Goal: Task Accomplishment & Management: Use online tool/utility

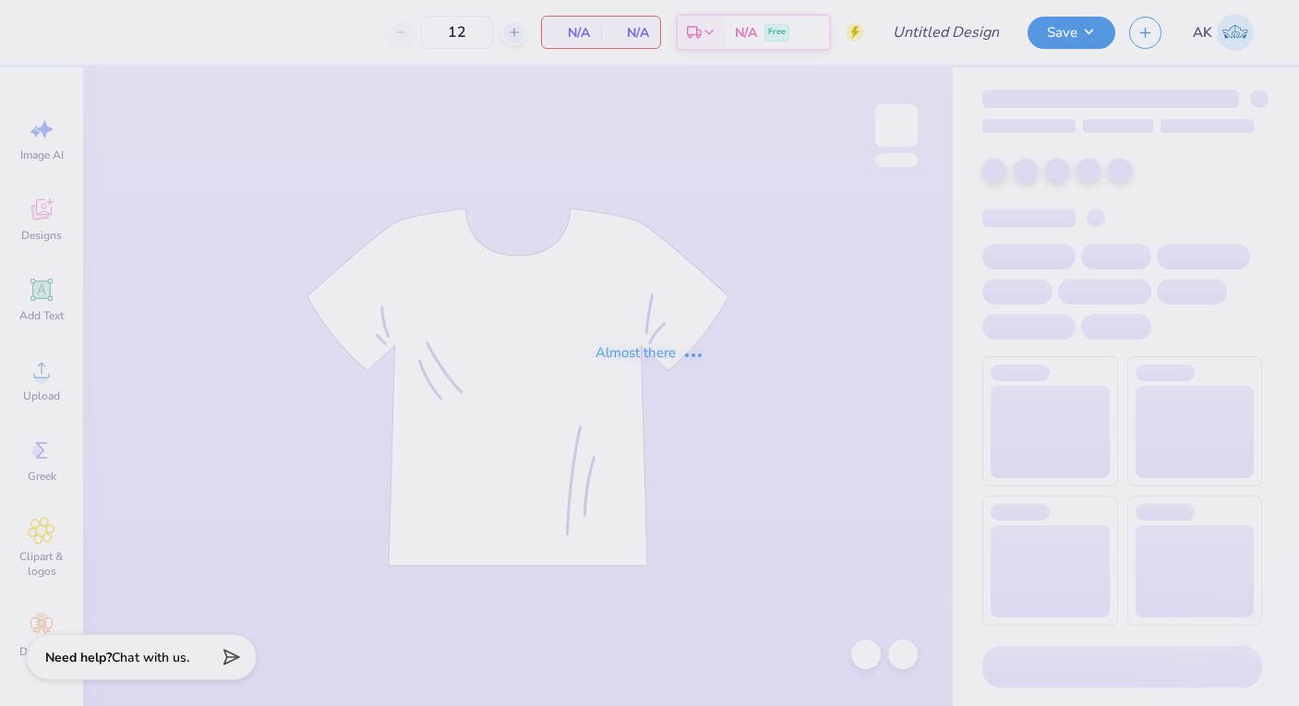
type input "pre dental club"
type input "48"
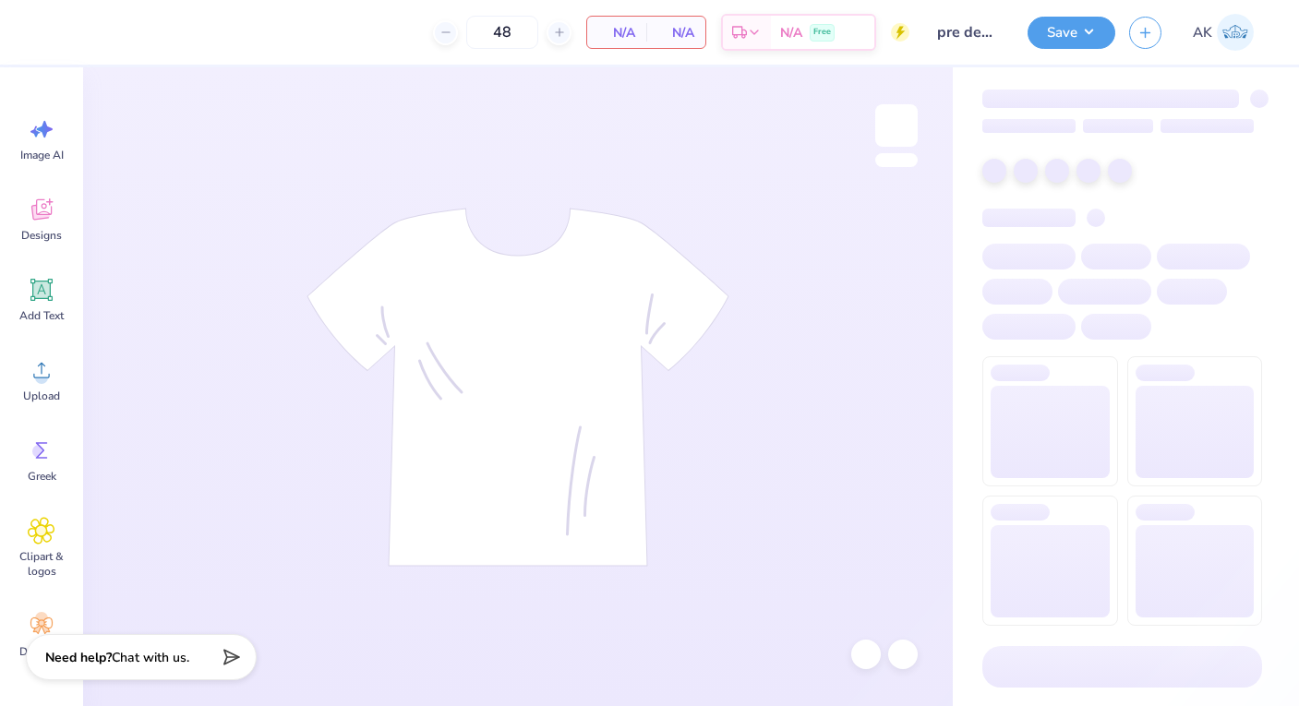
click at [1081, 24] on button "Save" at bounding box center [1072, 33] width 88 height 32
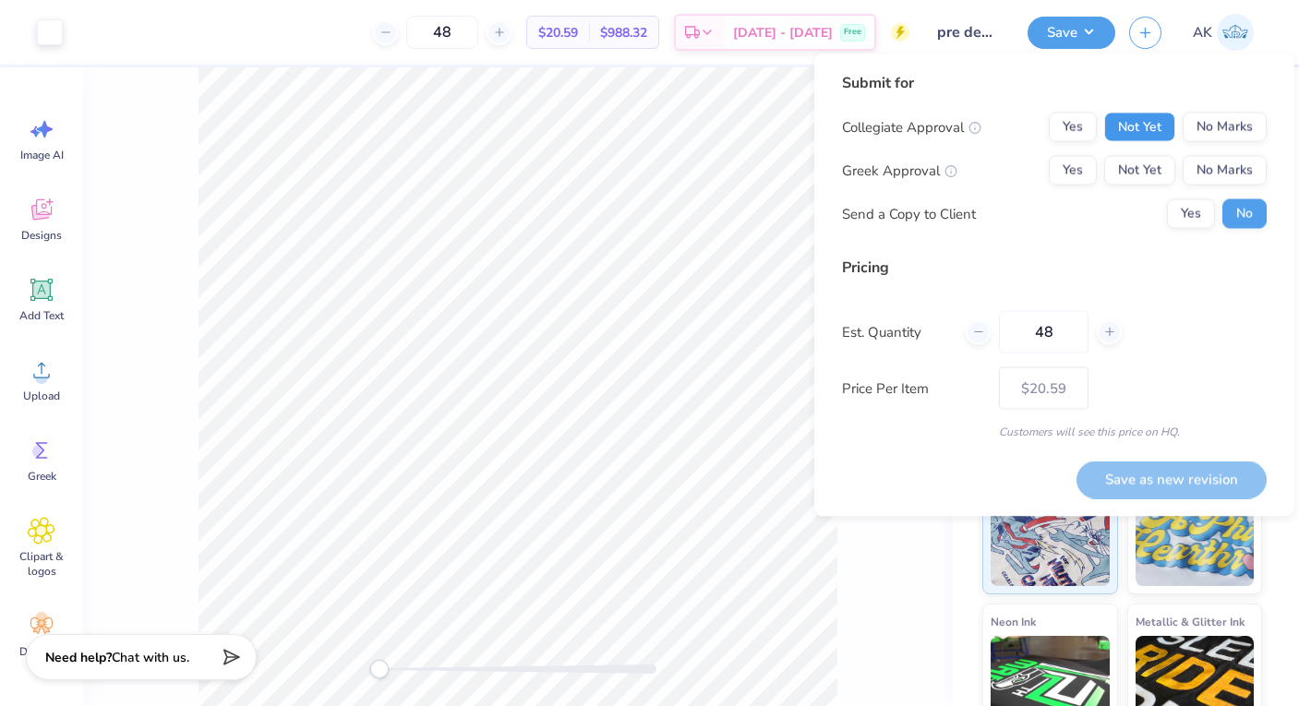
click at [1160, 118] on button "Not Yet" at bounding box center [1139, 128] width 71 height 30
click at [1211, 167] on button "No Marks" at bounding box center [1225, 171] width 84 height 30
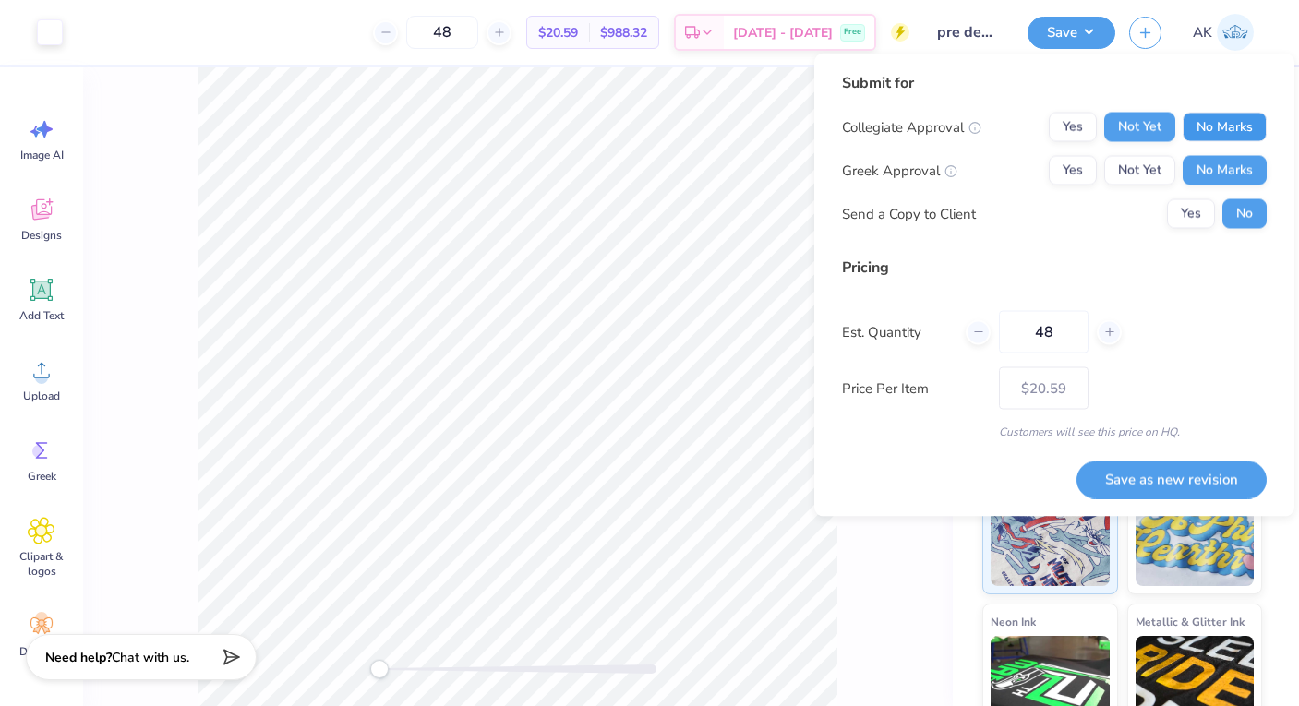
click at [1192, 134] on button "No Marks" at bounding box center [1225, 128] width 84 height 30
click at [1124, 126] on button "Not Yet" at bounding box center [1139, 128] width 71 height 30
click at [1148, 478] on button "Save as new revision" at bounding box center [1171, 480] width 190 height 38
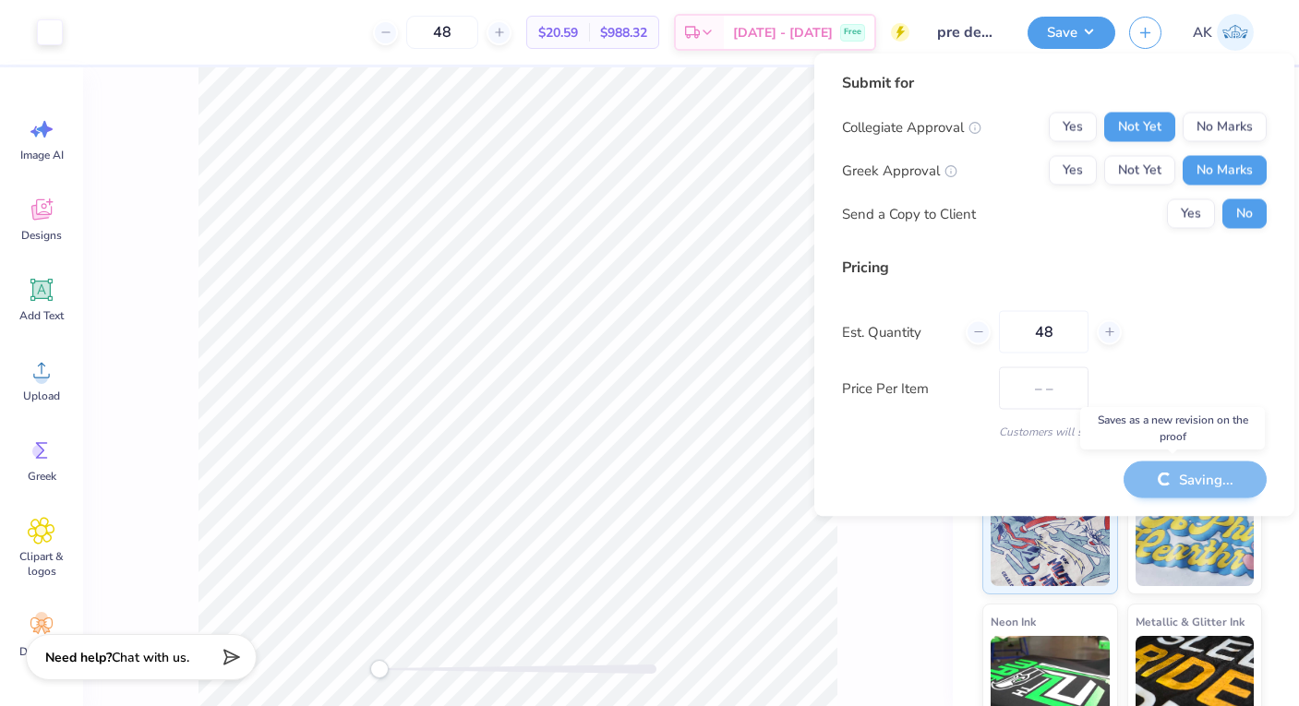
type input "$20.59"
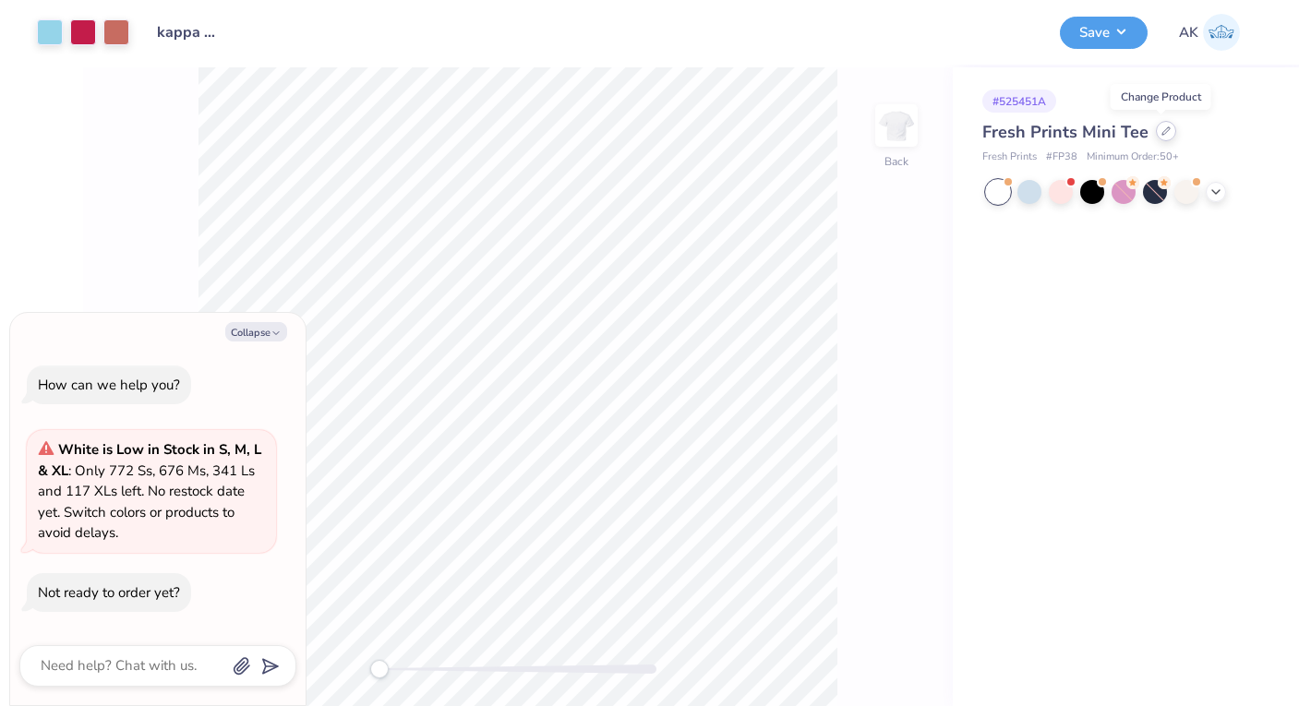
click at [1162, 131] on icon at bounding box center [1165, 130] width 7 height 7
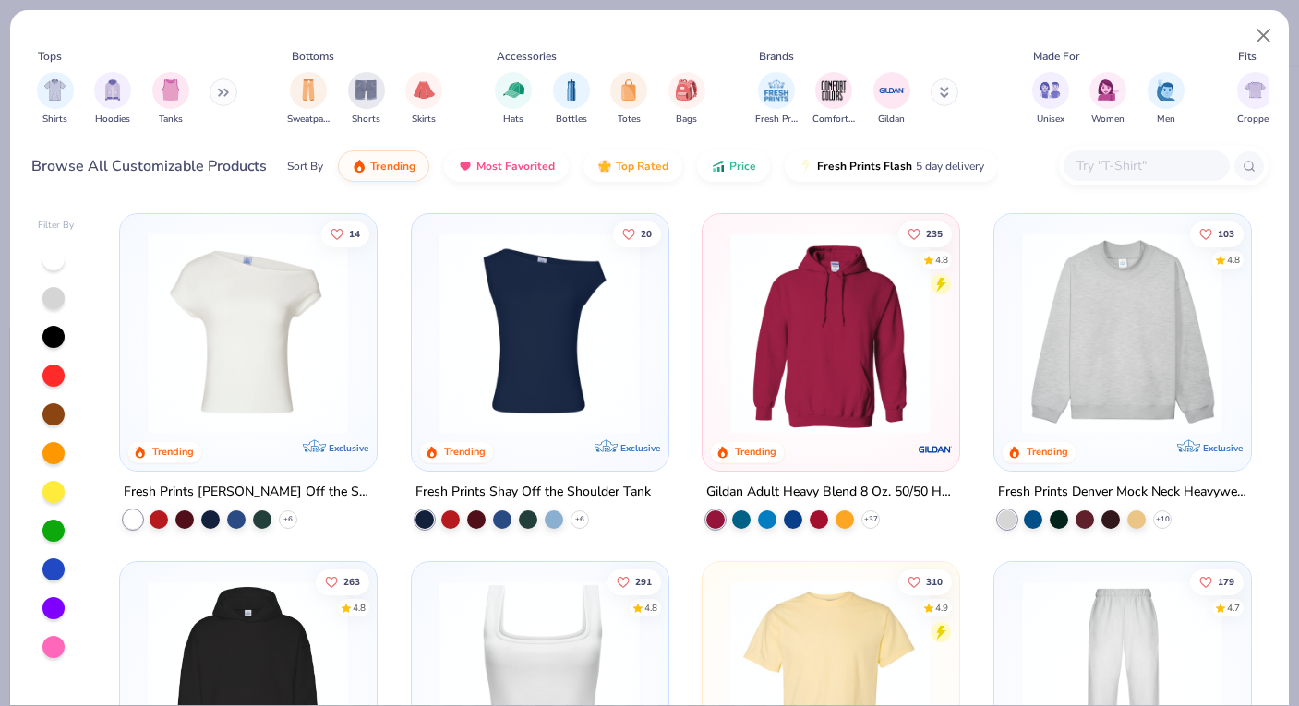
scroll to position [100, 0]
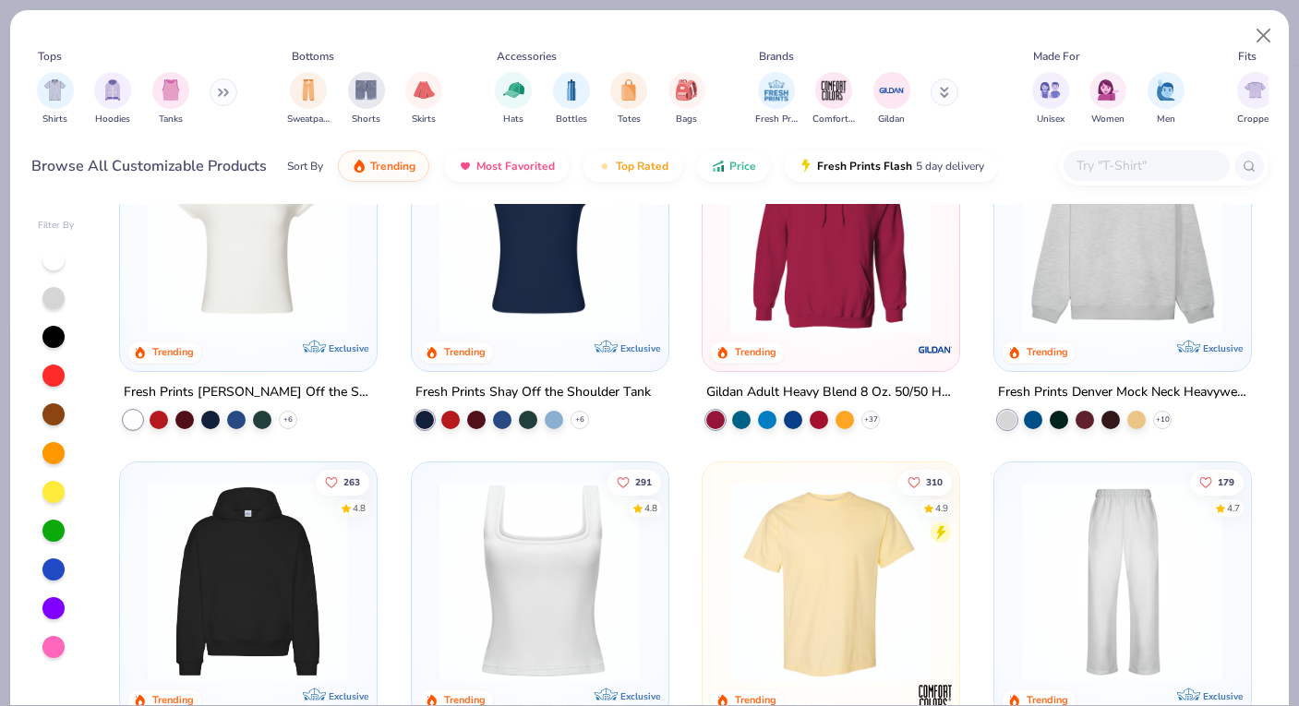
click at [811, 600] on img at bounding box center [830, 580] width 219 height 201
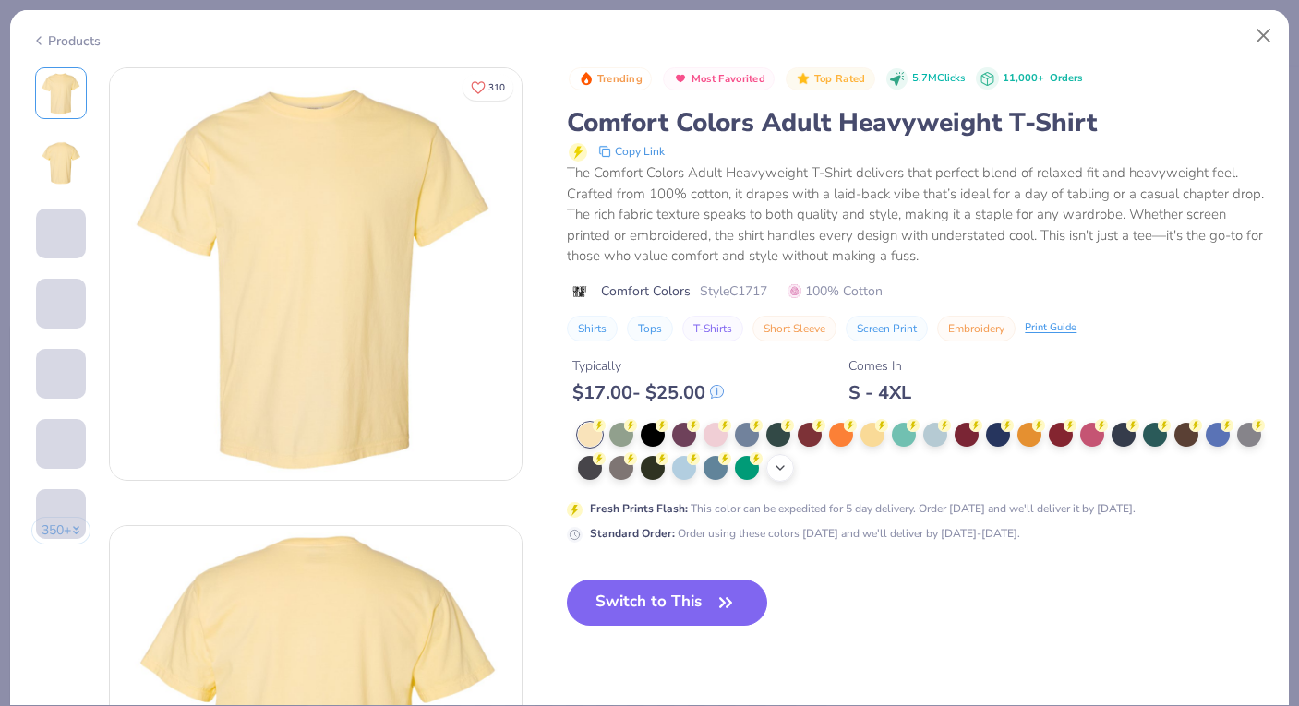
click at [776, 466] on polyline at bounding box center [779, 468] width 7 height 4
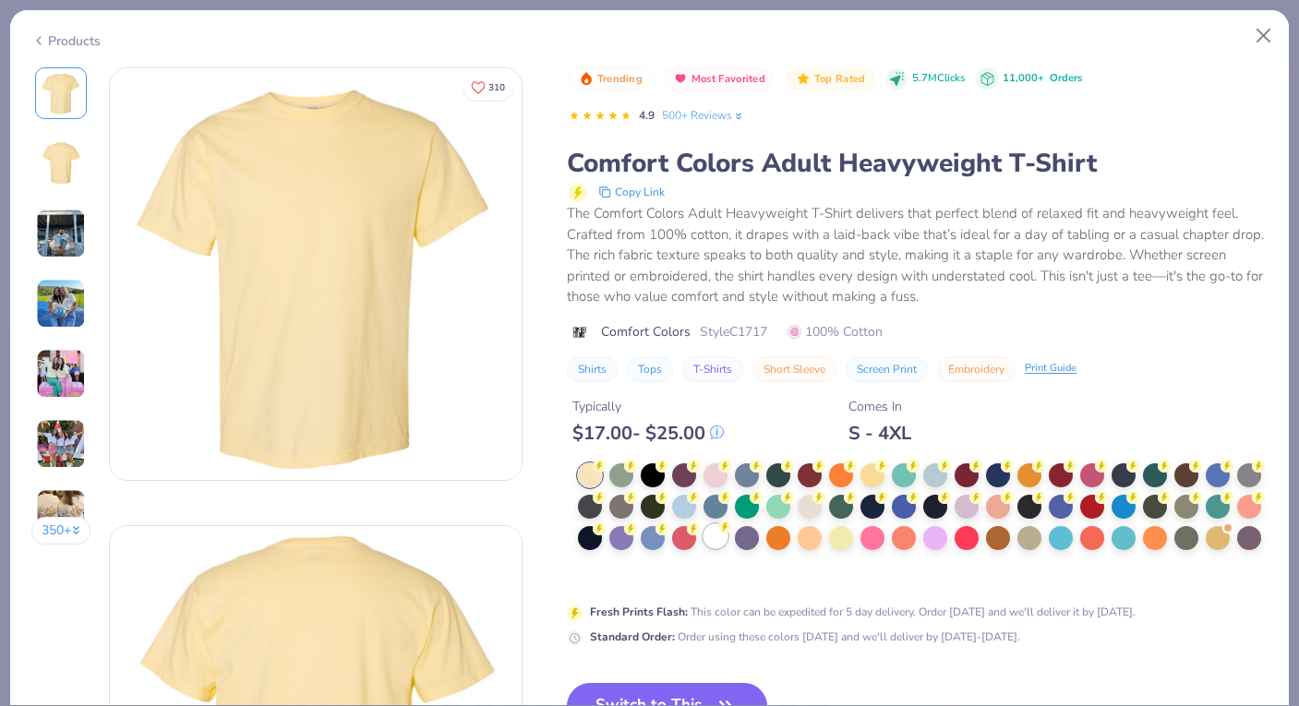
click at [716, 534] on div at bounding box center [715, 536] width 24 height 24
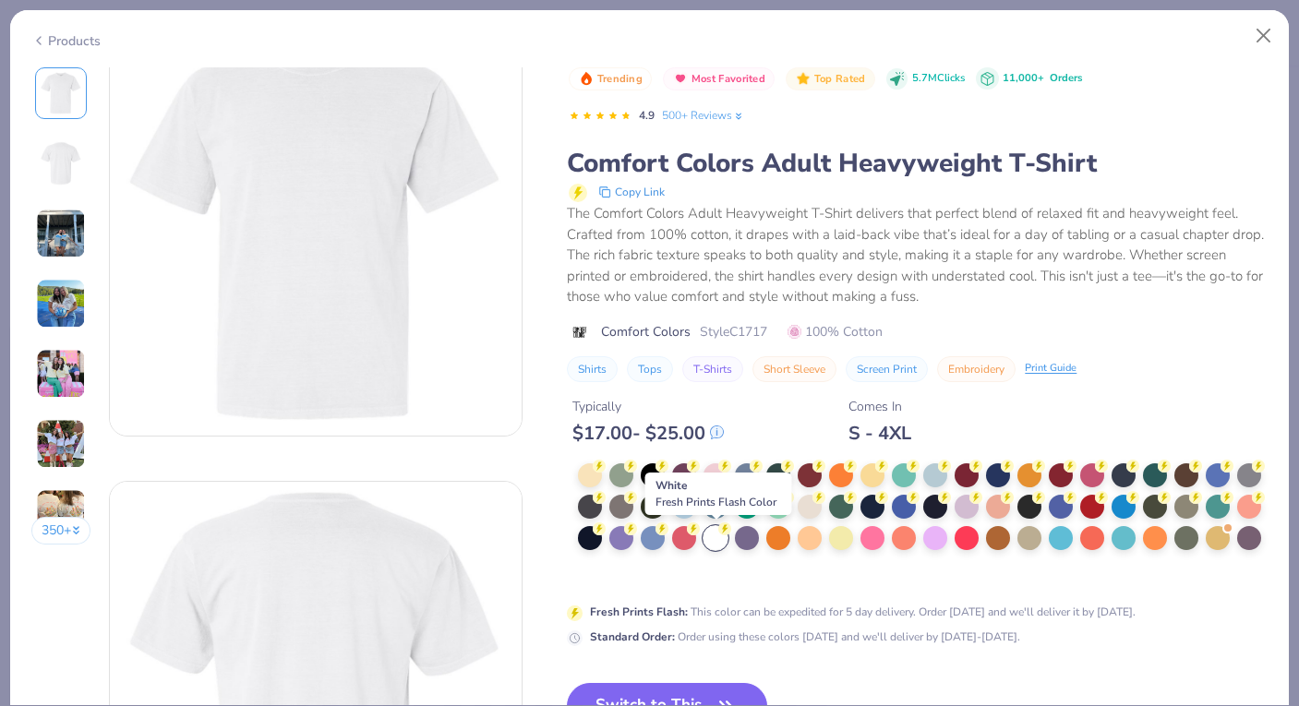
scroll to position [88, 0]
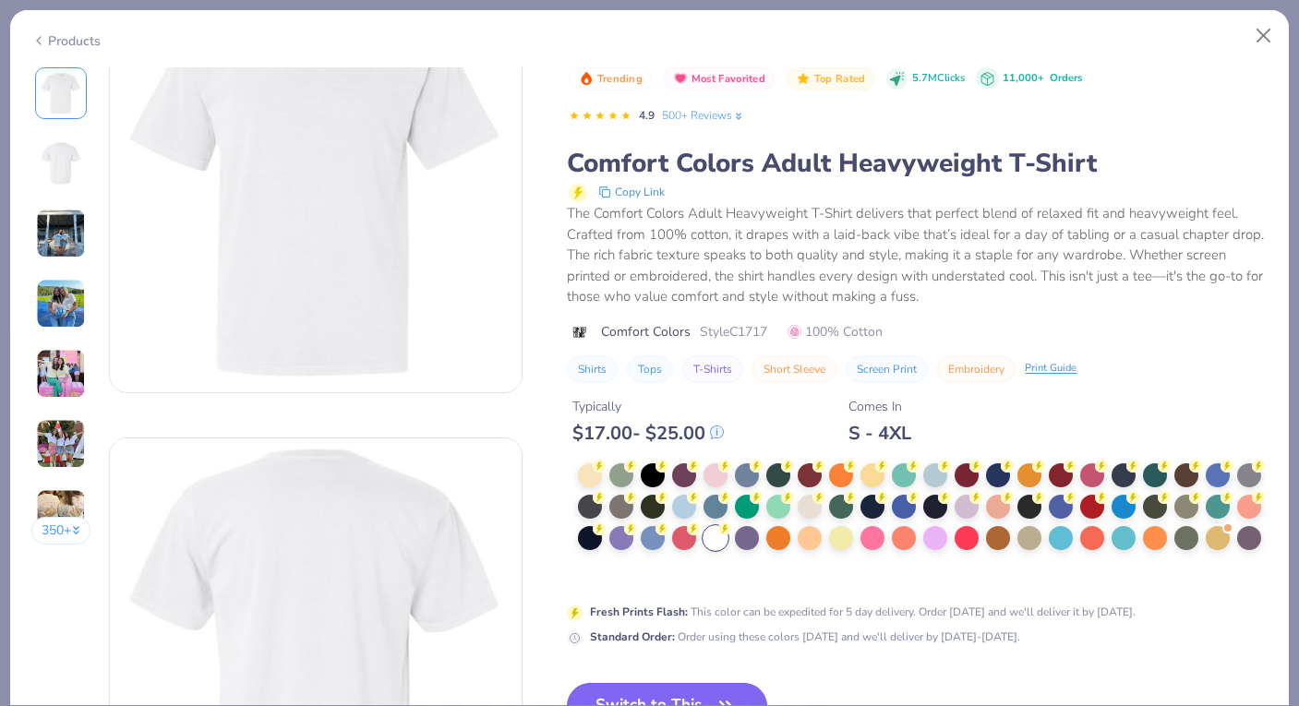
click at [661, 700] on button "Switch to This" at bounding box center [667, 706] width 200 height 46
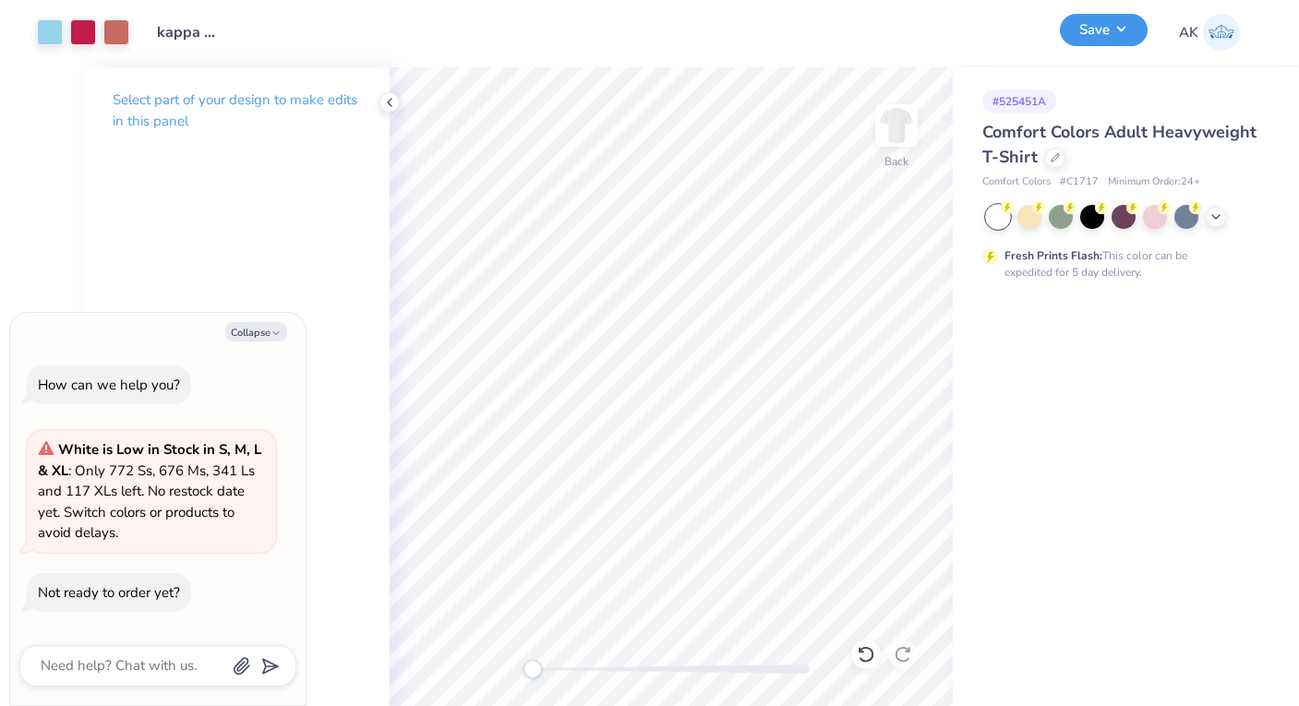
click at [1108, 30] on button "Save" at bounding box center [1104, 30] width 88 height 32
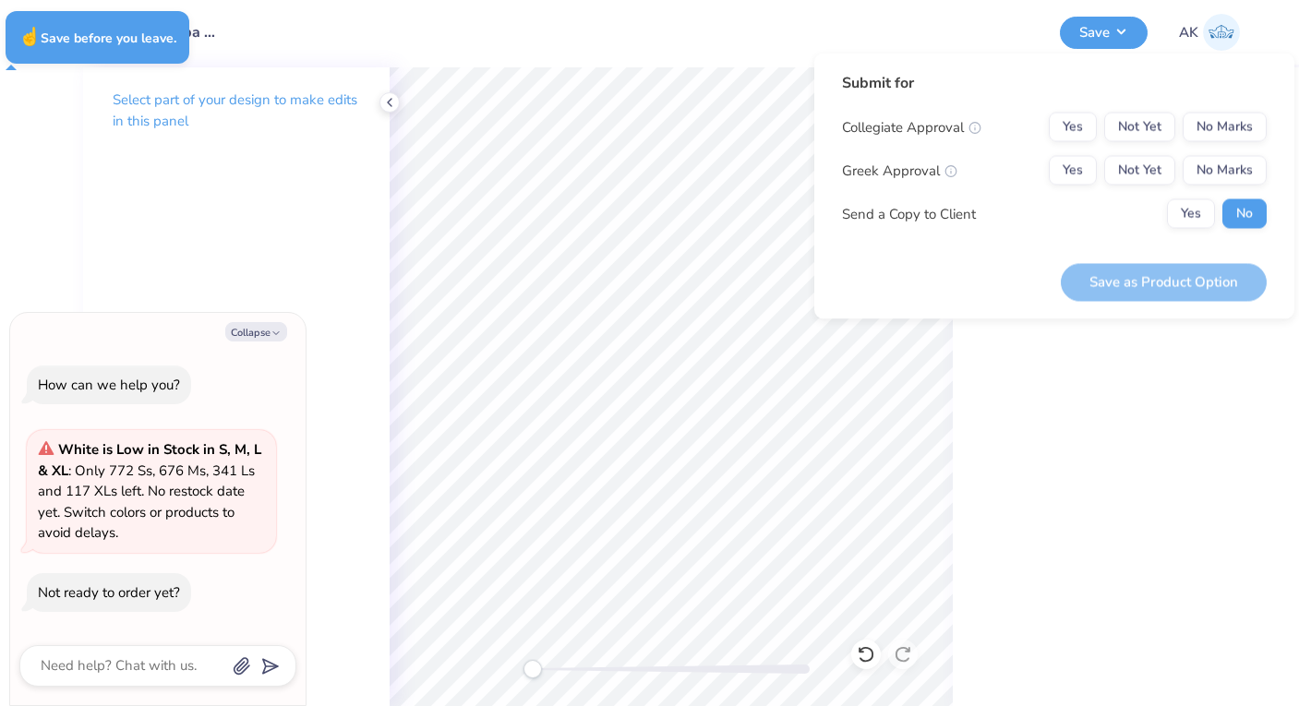
type textarea "x"
